Goal: Navigation & Orientation: Find specific page/section

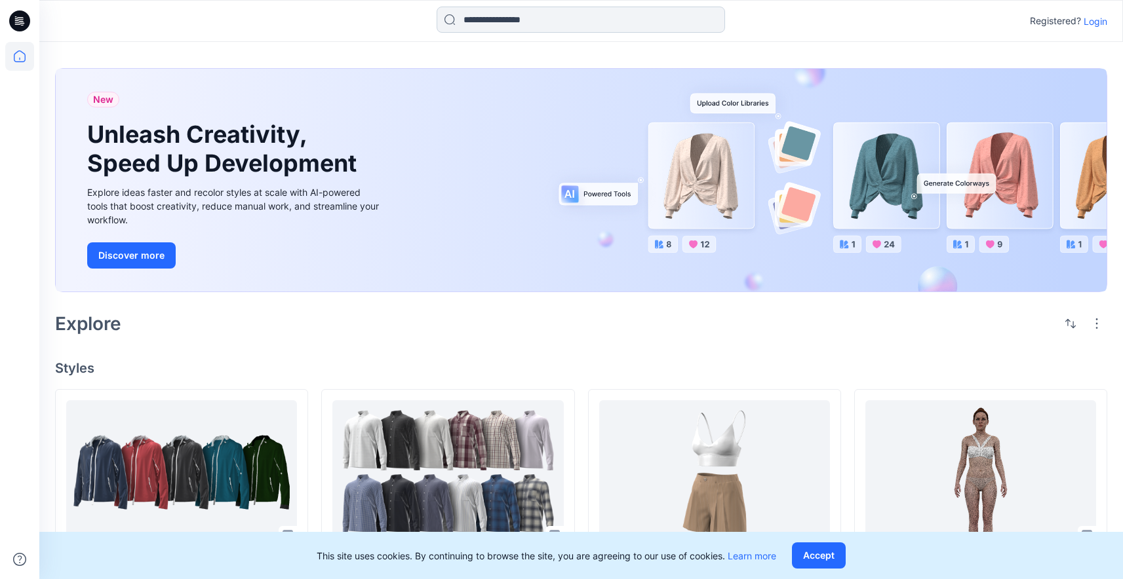
click at [530, 13] on input at bounding box center [581, 20] width 288 height 26
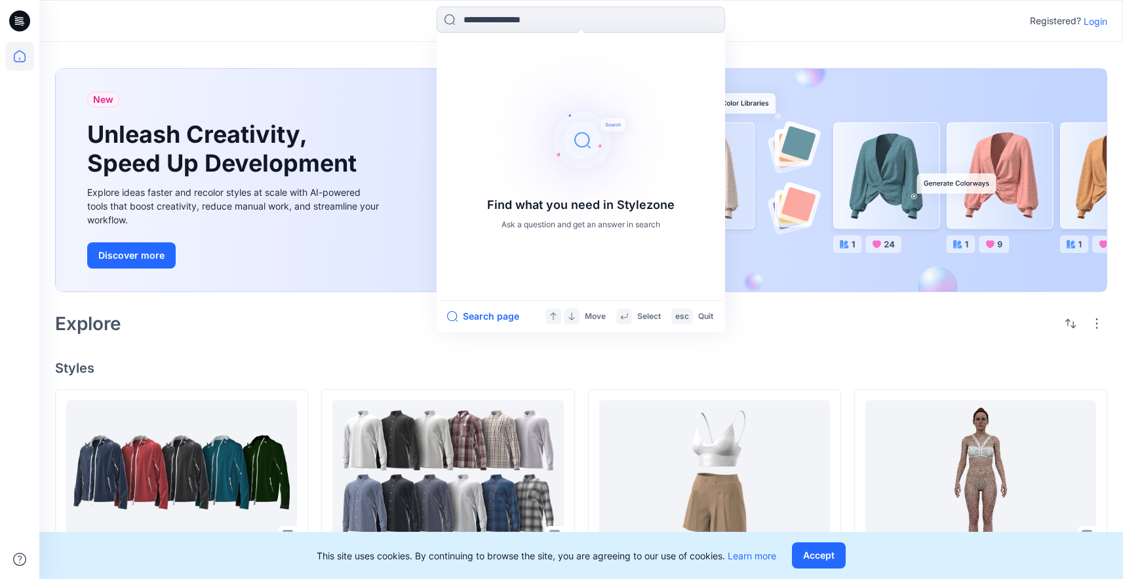
click at [1088, 24] on p "Login" at bounding box center [1096, 21] width 24 height 14
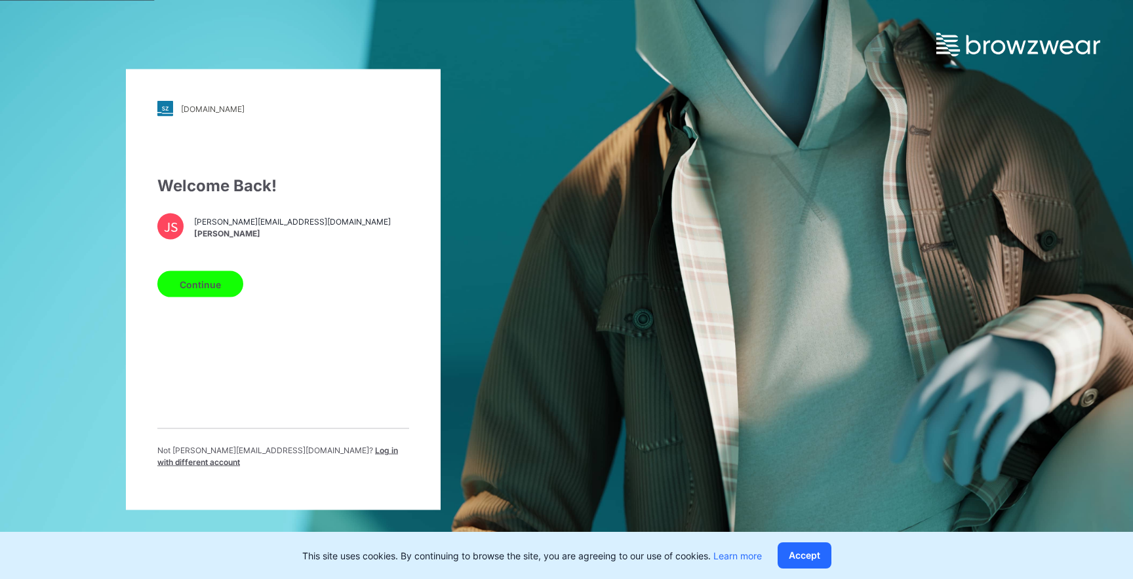
click at [209, 286] on button "Continue" at bounding box center [200, 284] width 86 height 26
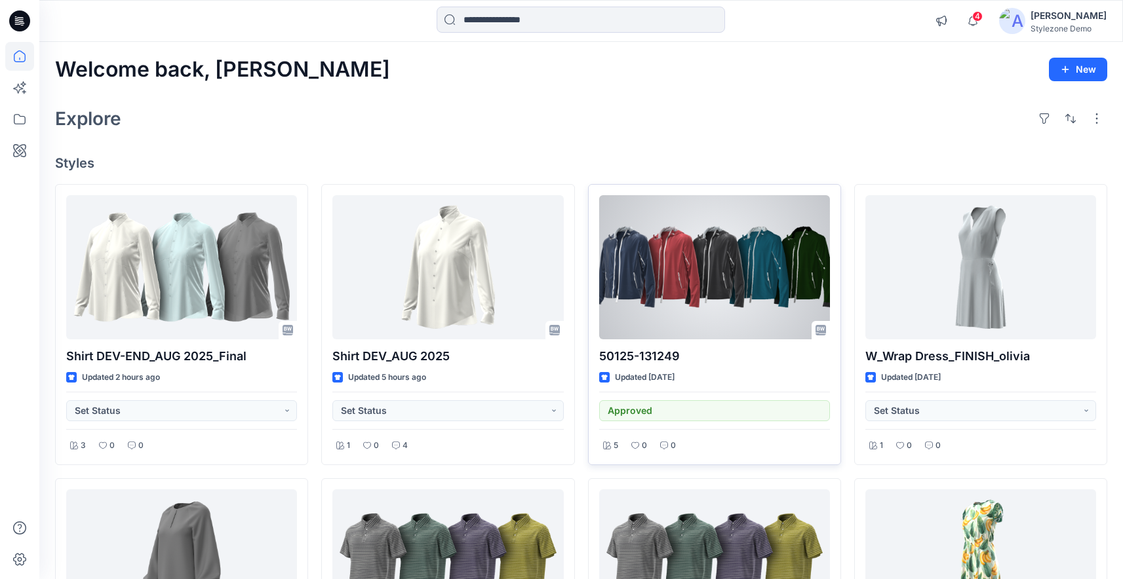
click at [684, 285] on div at bounding box center [714, 267] width 231 height 144
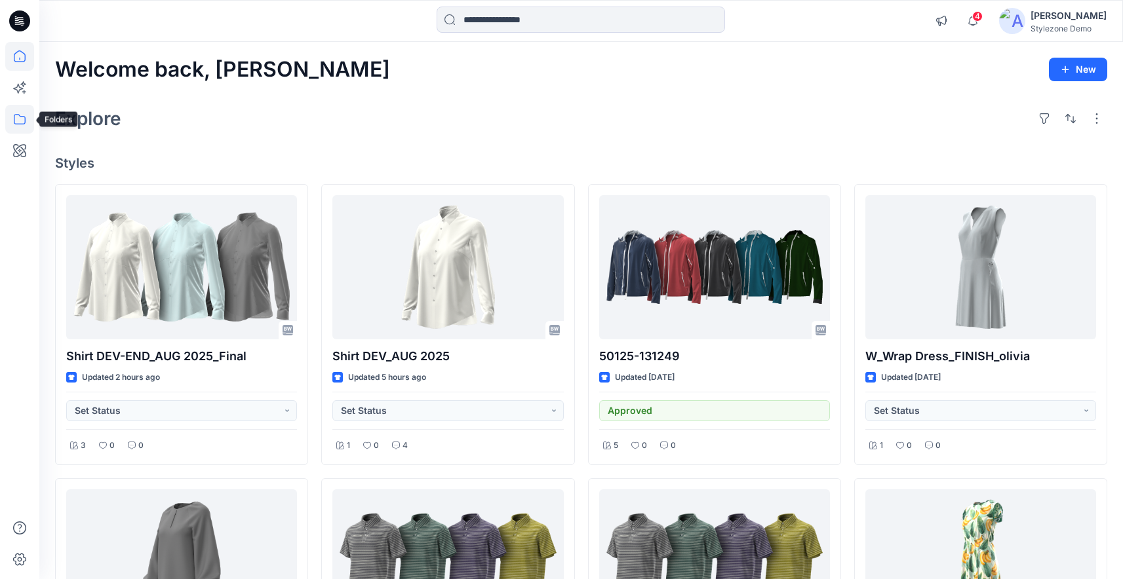
click at [22, 111] on icon at bounding box center [19, 119] width 29 height 29
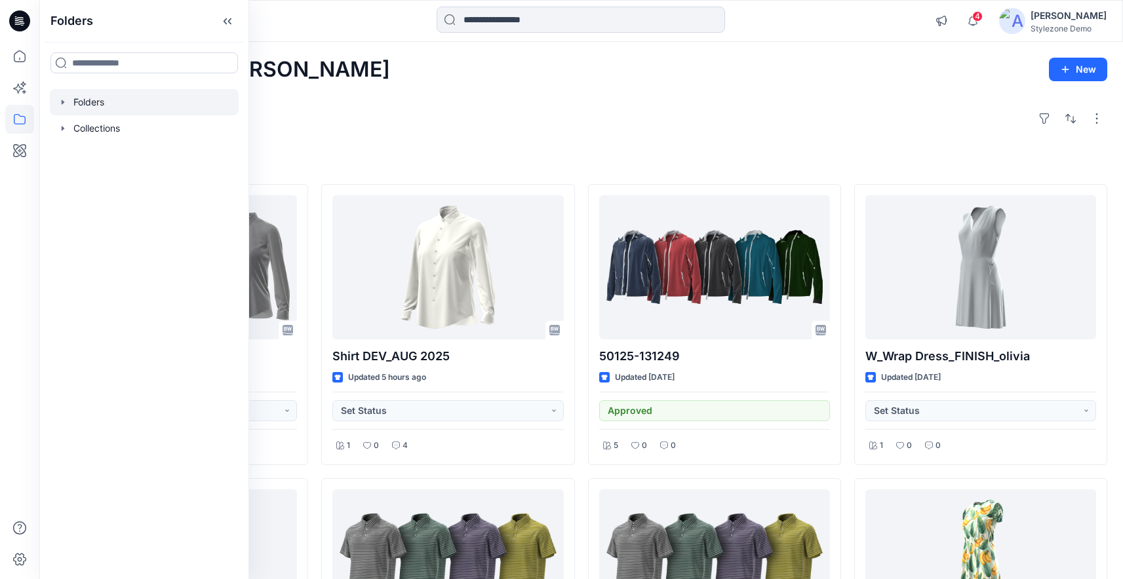
click at [62, 103] on icon "button" at bounding box center [63, 102] width 3 height 5
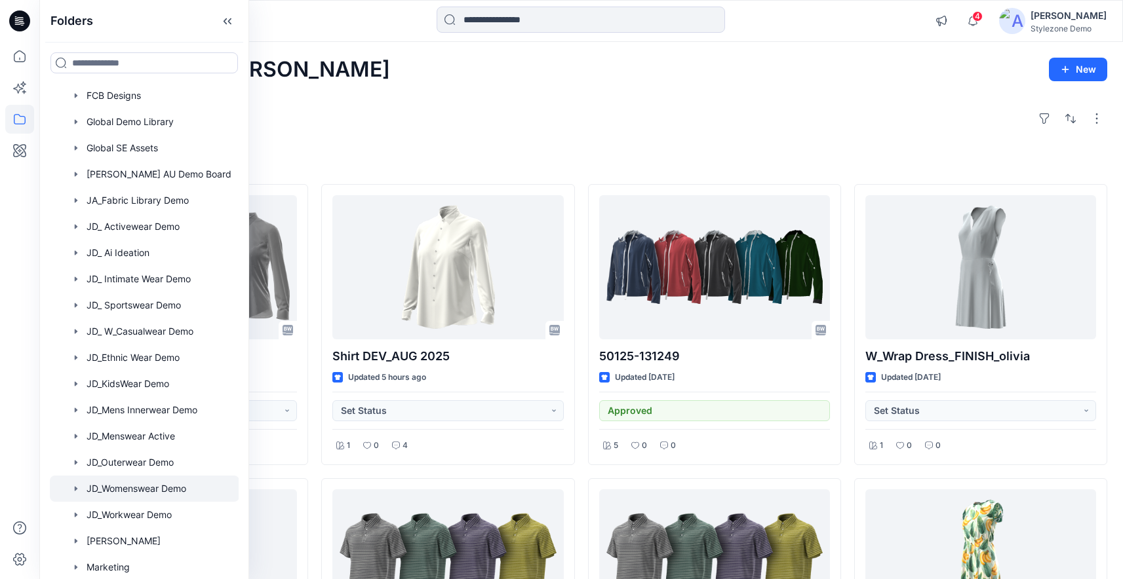
scroll to position [330, 0]
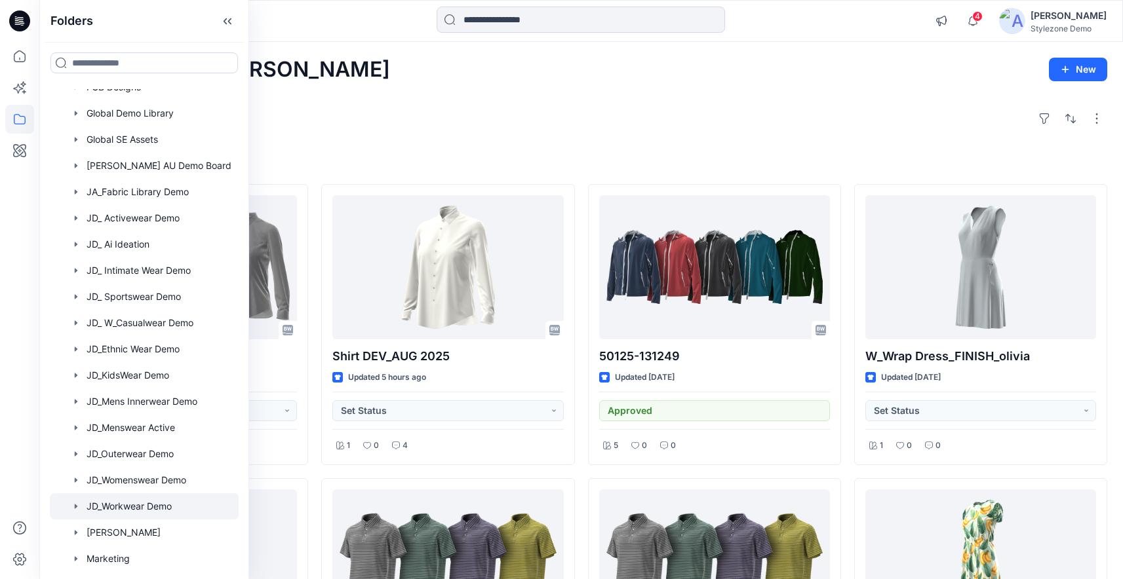
click at [132, 503] on div at bounding box center [144, 507] width 189 height 26
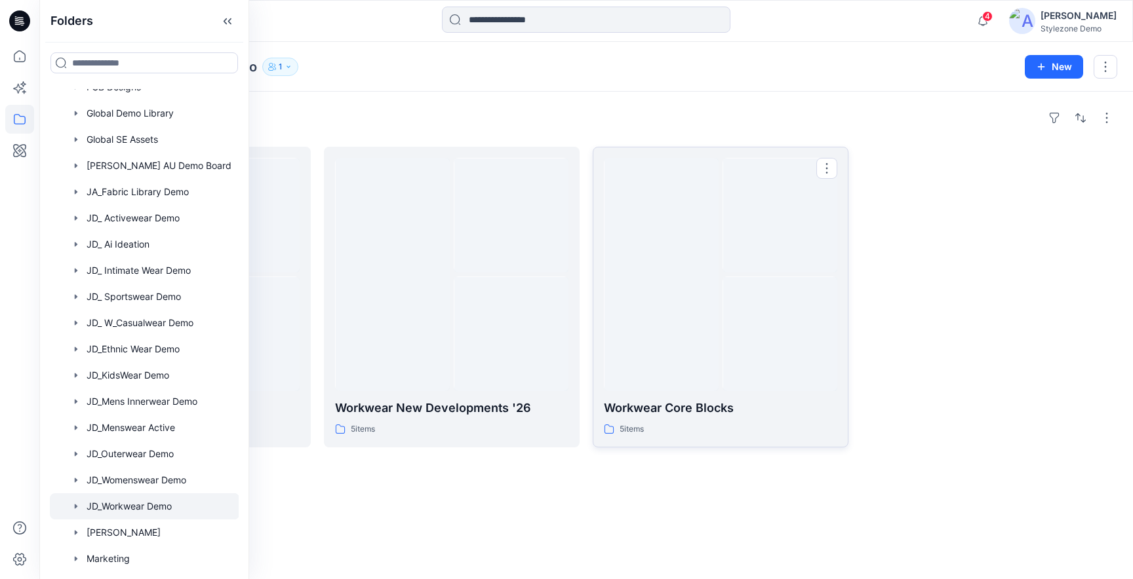
click at [785, 260] on div at bounding box center [779, 215] width 115 height 115
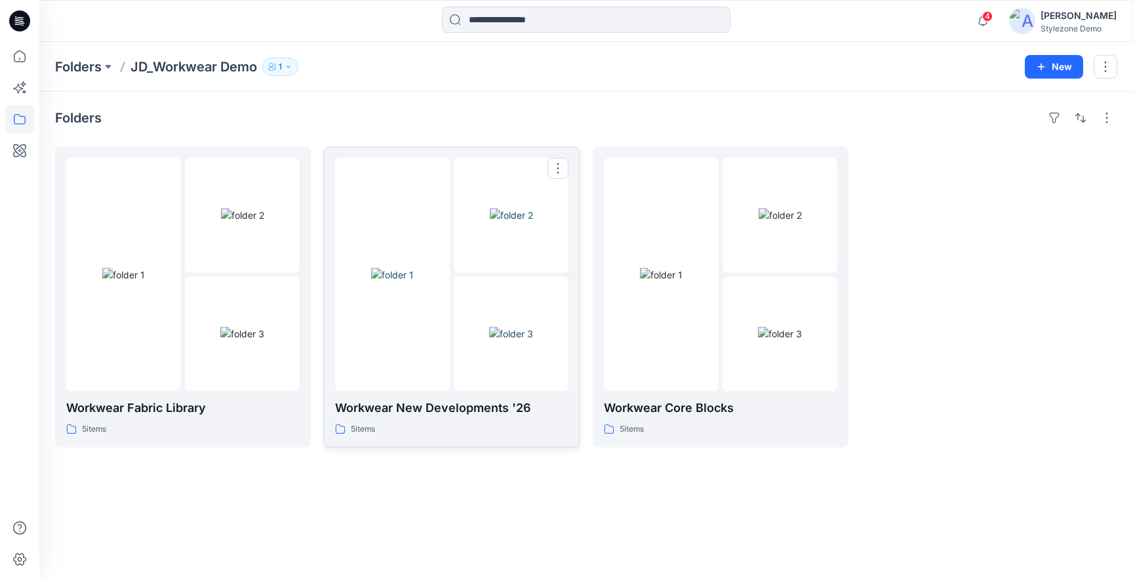
click at [489, 327] on img at bounding box center [511, 334] width 44 height 14
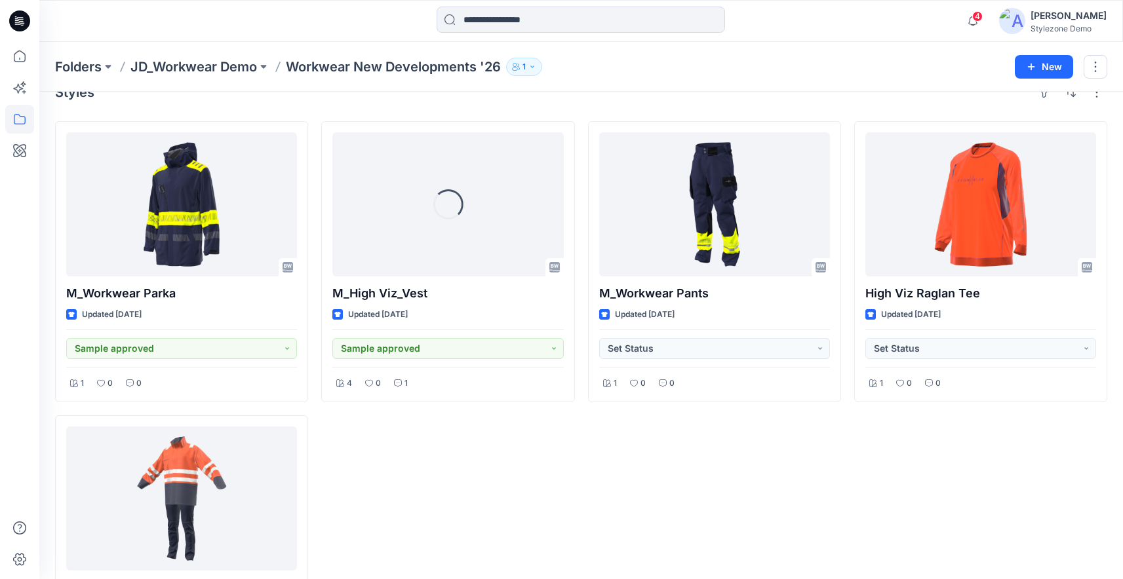
scroll to position [34, 0]
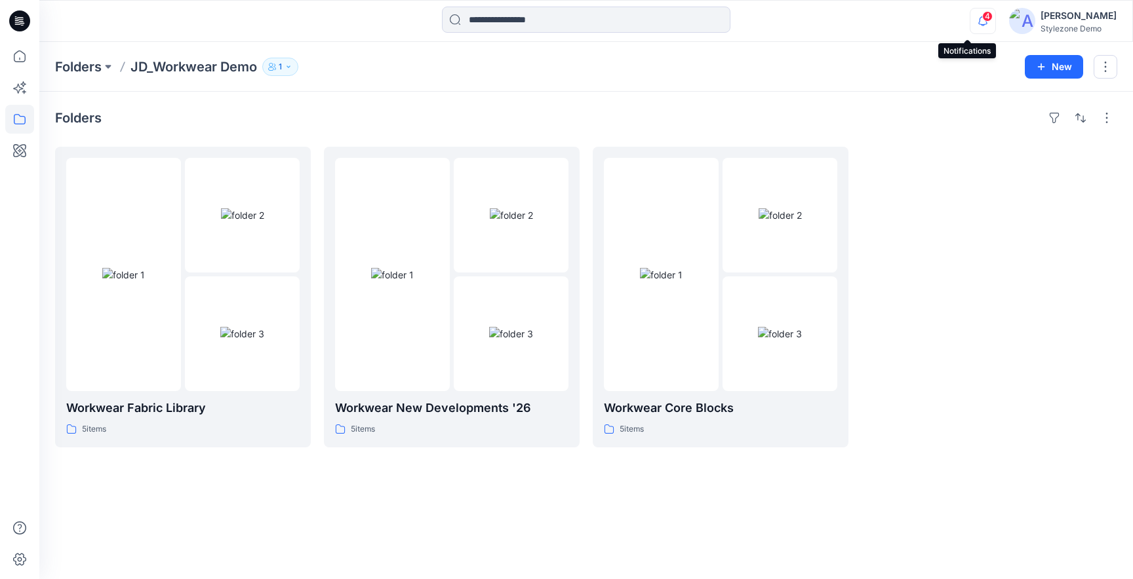
click at [970, 22] on icon "button" at bounding box center [982, 21] width 25 height 26
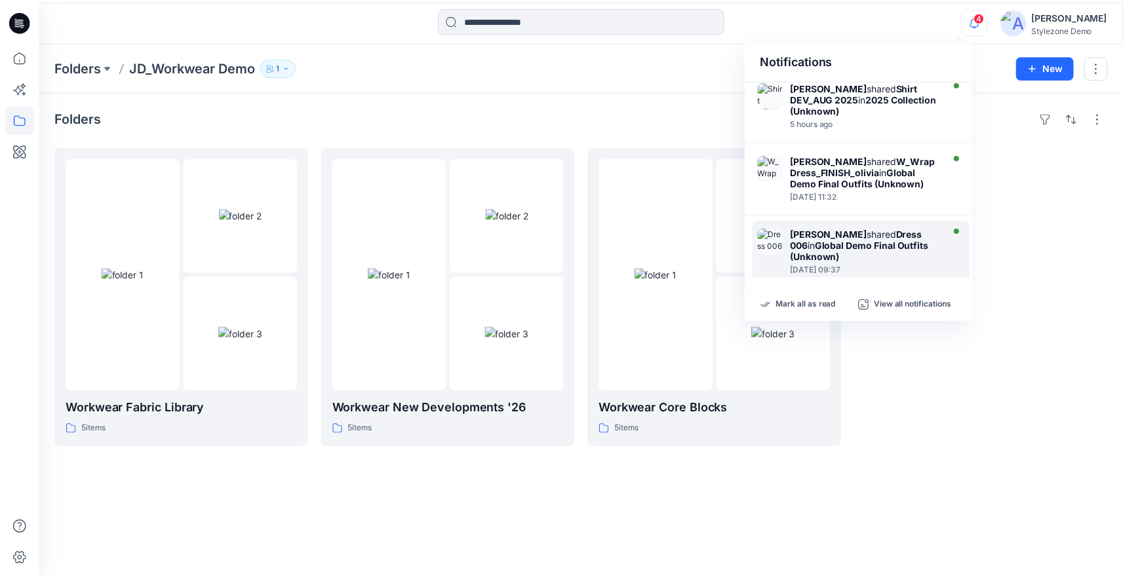
scroll to position [214, 0]
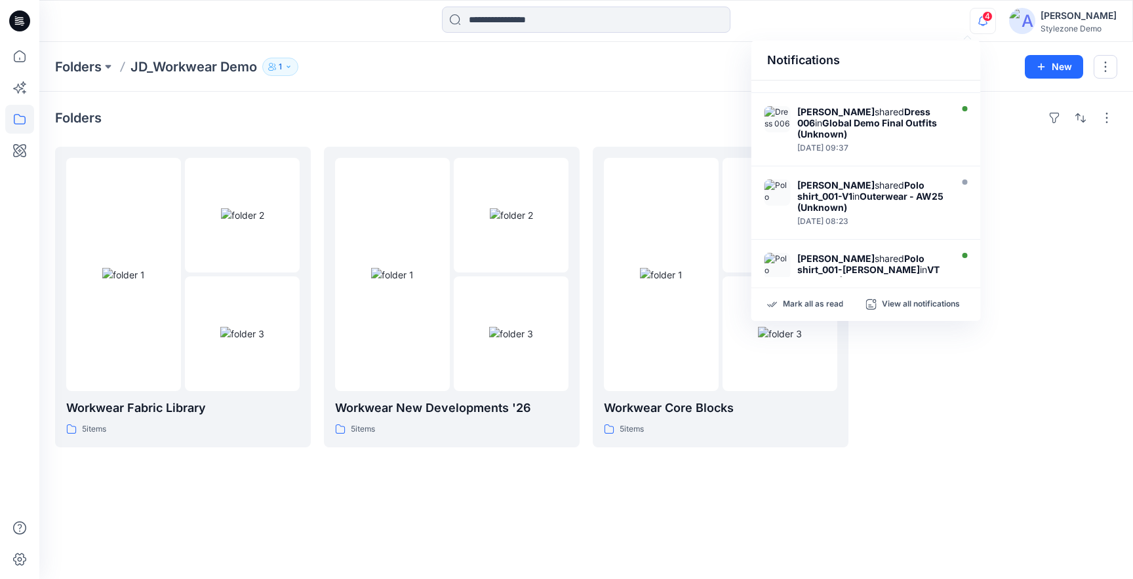
click at [675, 96] on div "Folders Workwear Fabric Library 5 items Workwear New Developments '26 5 items W…" at bounding box center [585, 336] width 1093 height 488
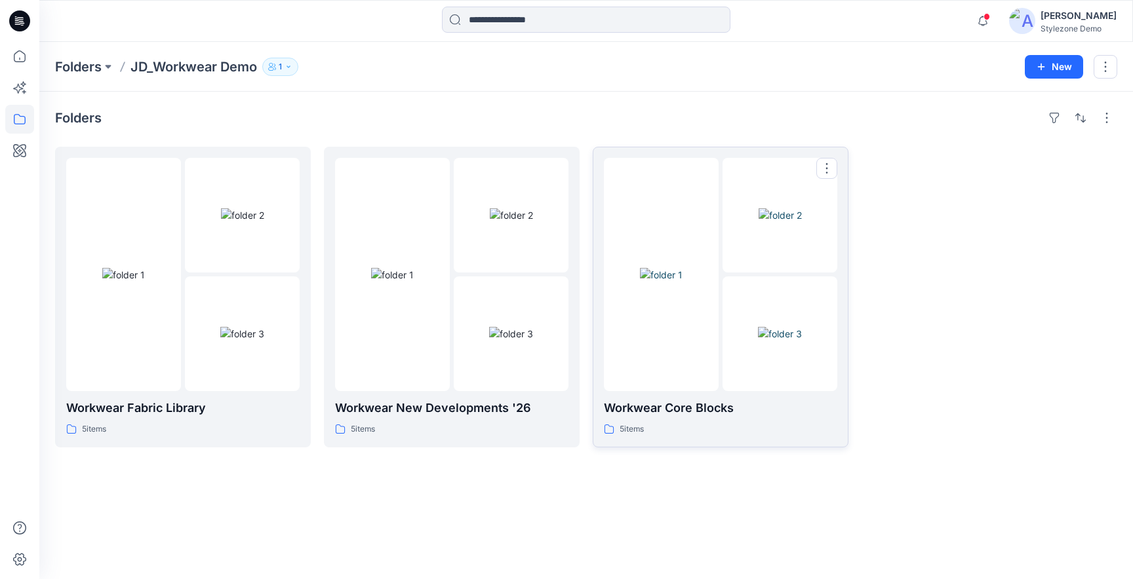
click at [669, 208] on div at bounding box center [661, 274] width 115 height 233
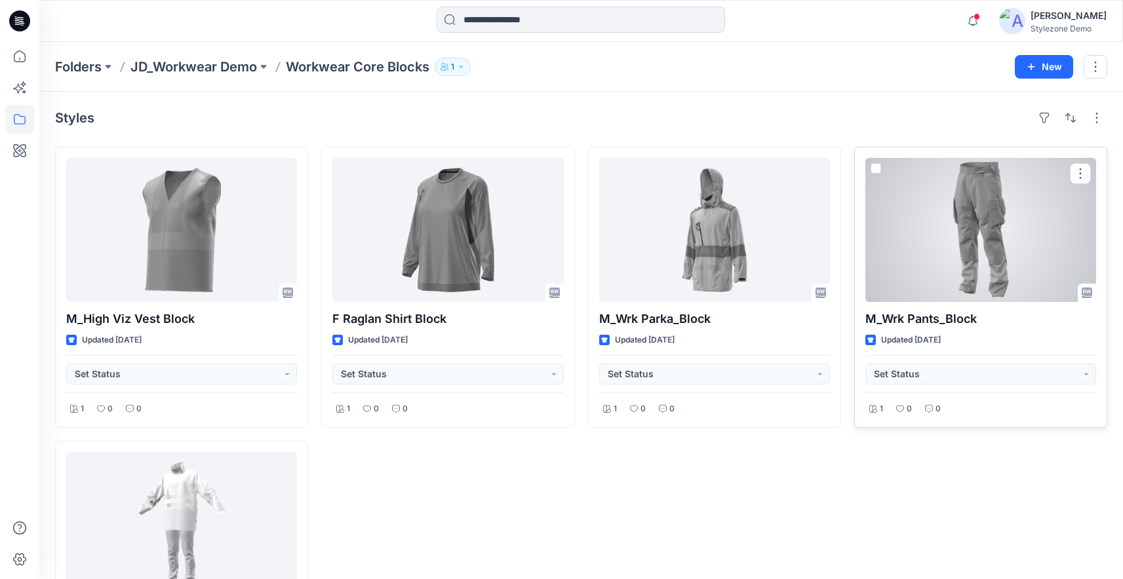
click at [981, 232] on div at bounding box center [980, 230] width 231 height 144
